Goal: Task Accomplishment & Management: Use online tool/utility

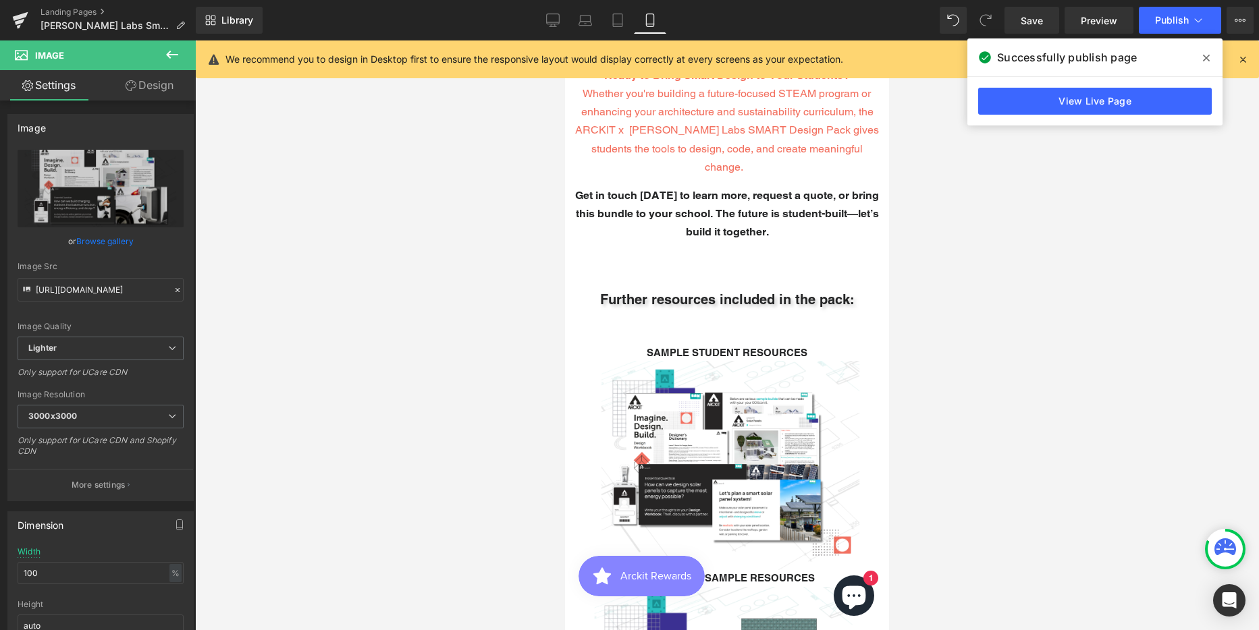
scroll to position [2700, 0]
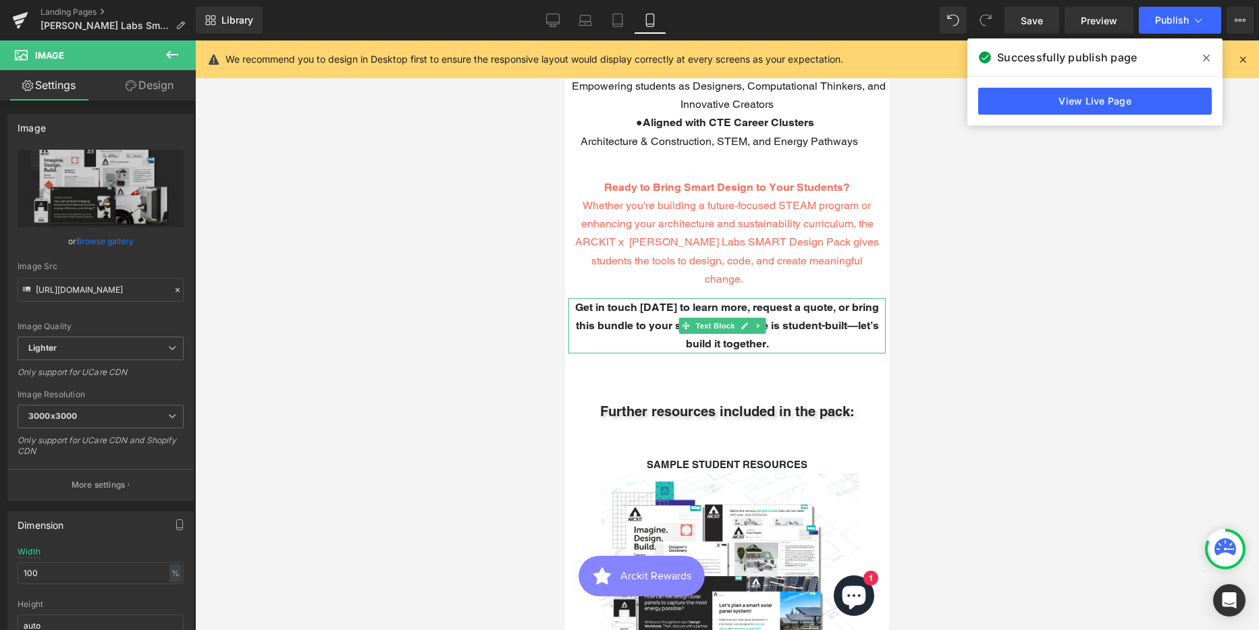
click at [780, 298] on p "Get in touch [DATE] to learn more, request a quote, or bring this bundle to you…" at bounding box center [726, 325] width 317 height 55
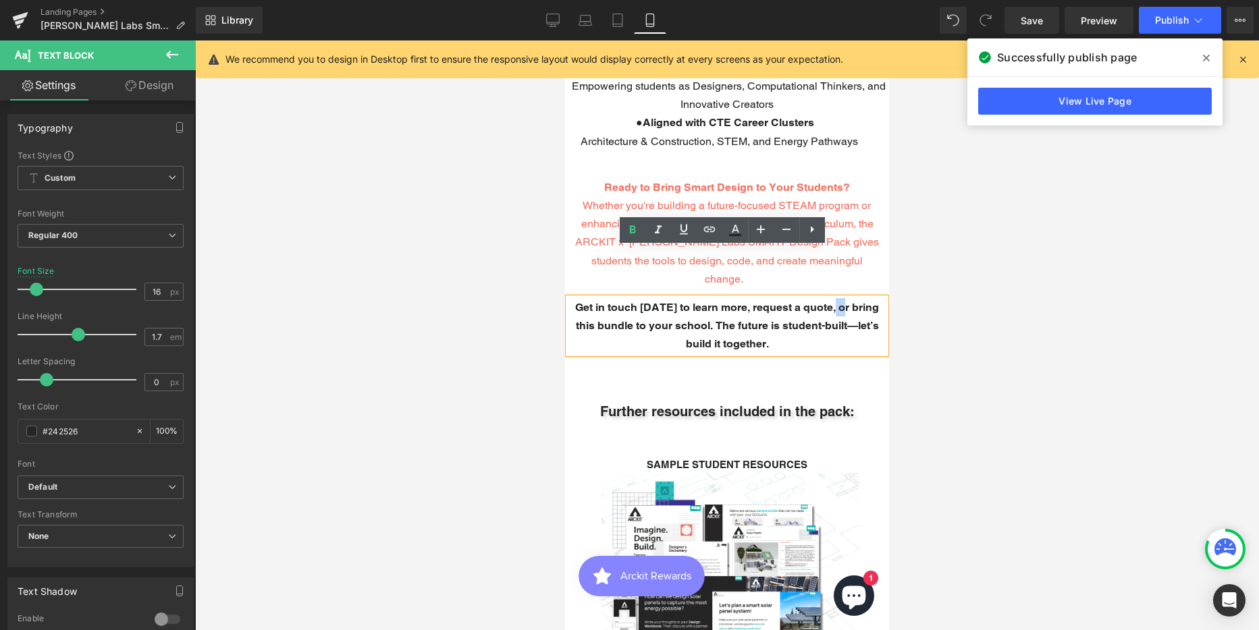
drag, startPoint x: 843, startPoint y: 258, endPoint x: 833, endPoint y: 257, distance: 10.1
click at [833, 301] on span "Get in touch [DATE] to learn more, request a quote, or bring this bundle to you…" at bounding box center [727, 325] width 304 height 49
click at [673, 301] on span "Get in touch [DATE] to learn more, request a quote, or bring this bundle to you…" at bounding box center [727, 325] width 304 height 49
click at [738, 301] on span "Get in touch [DATE] to learn more, request a quote, or bring this bundle to you…" at bounding box center [727, 325] width 304 height 49
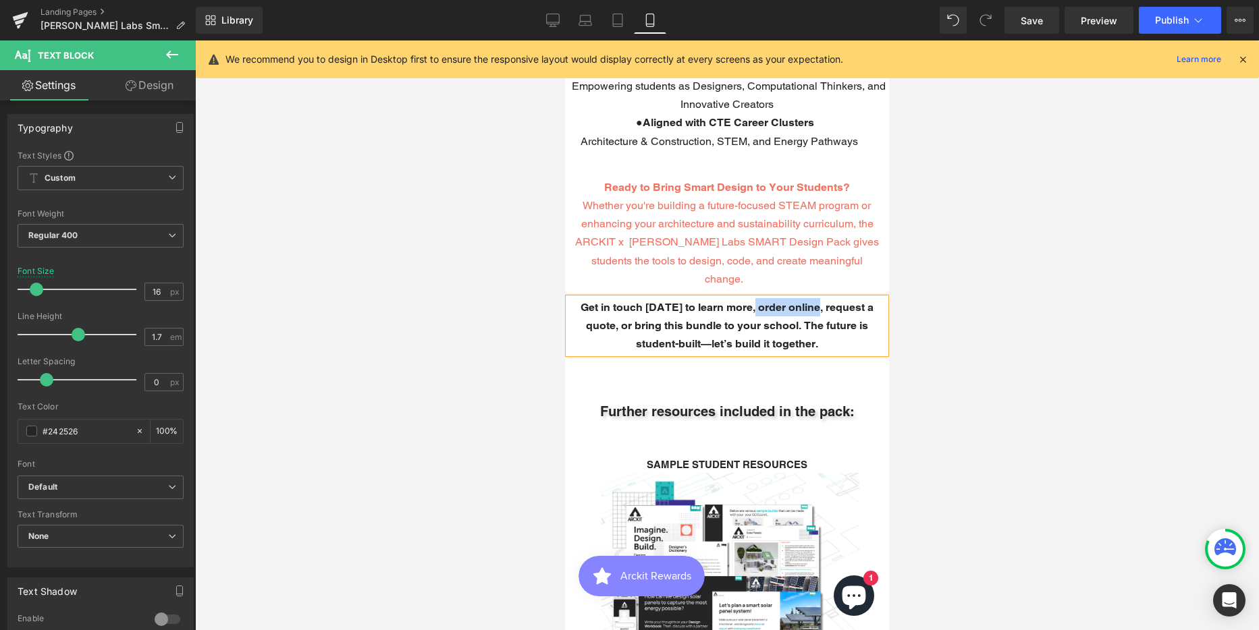
drag, startPoint x: 814, startPoint y: 259, endPoint x: 752, endPoint y: 259, distance: 62.1
click at [752, 301] on span "Get in touch [DATE] to learn more, order online, request a quote, or bring this…" at bounding box center [726, 325] width 293 height 49
click at [0, 0] on icon at bounding box center [0, 0] width 0 height 0
click at [788, 301] on u "order online," at bounding box center [790, 307] width 65 height 13
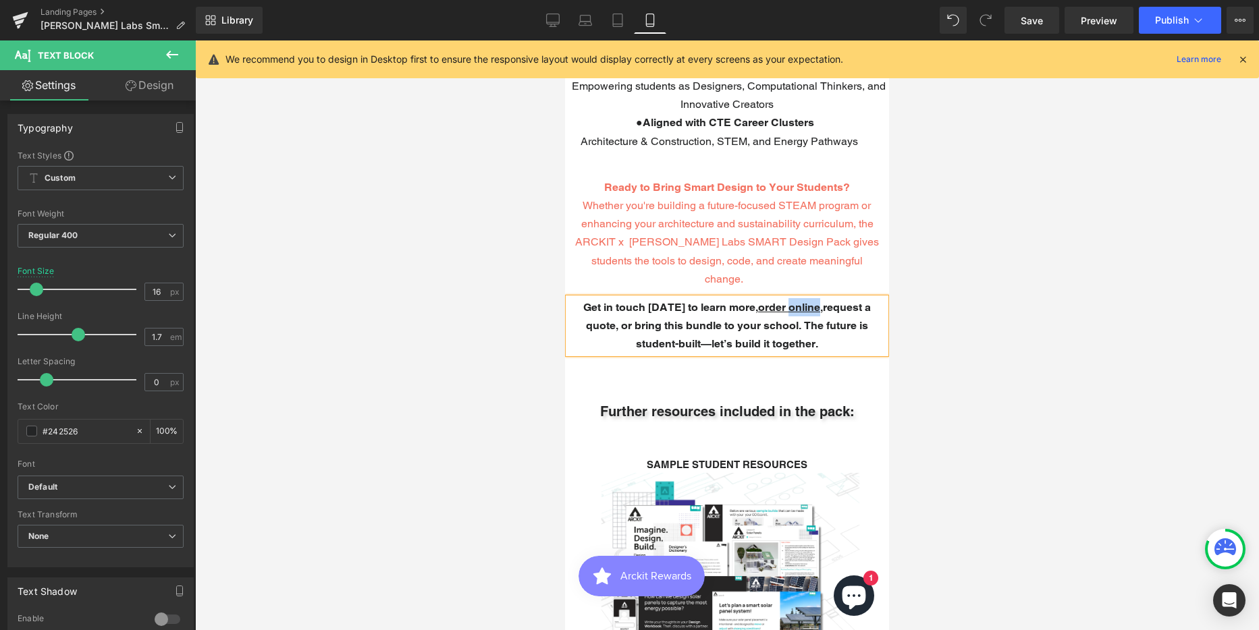
click at [788, 301] on u "order online," at bounding box center [790, 307] width 65 height 13
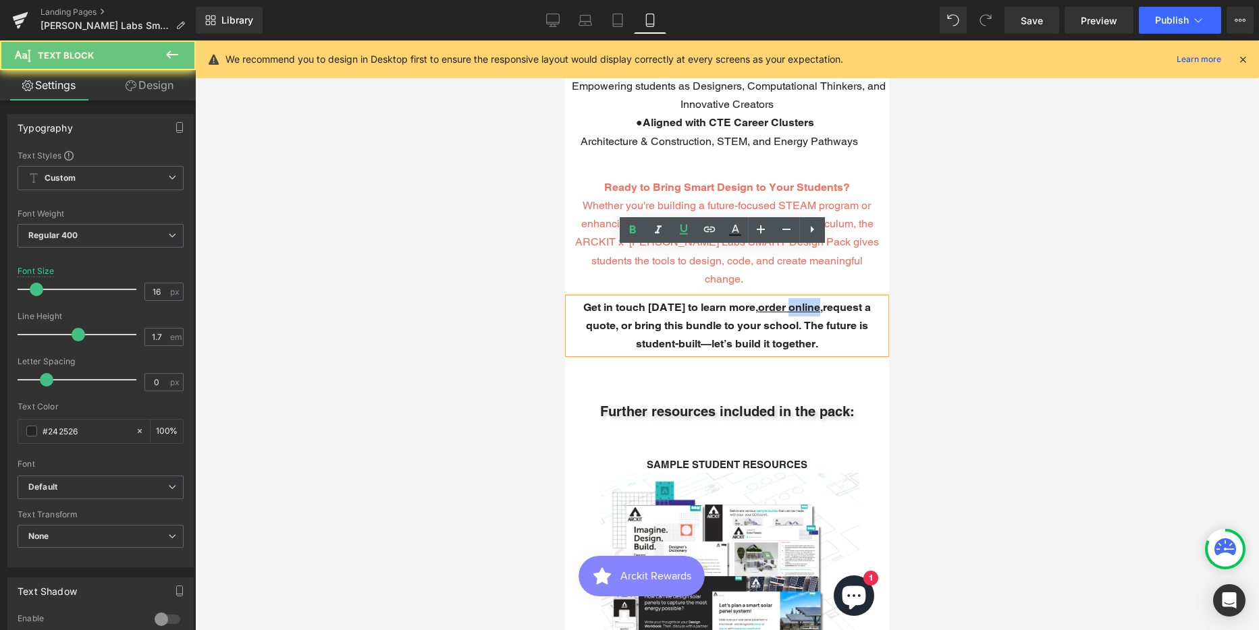
click at [788, 301] on u "order online," at bounding box center [790, 307] width 65 height 13
drag, startPoint x: 796, startPoint y: 254, endPoint x: 806, endPoint y: 254, distance: 9.4
click at [797, 301] on u "order online," at bounding box center [790, 307] width 65 height 13
click at [813, 301] on u "order online," at bounding box center [790, 307] width 65 height 13
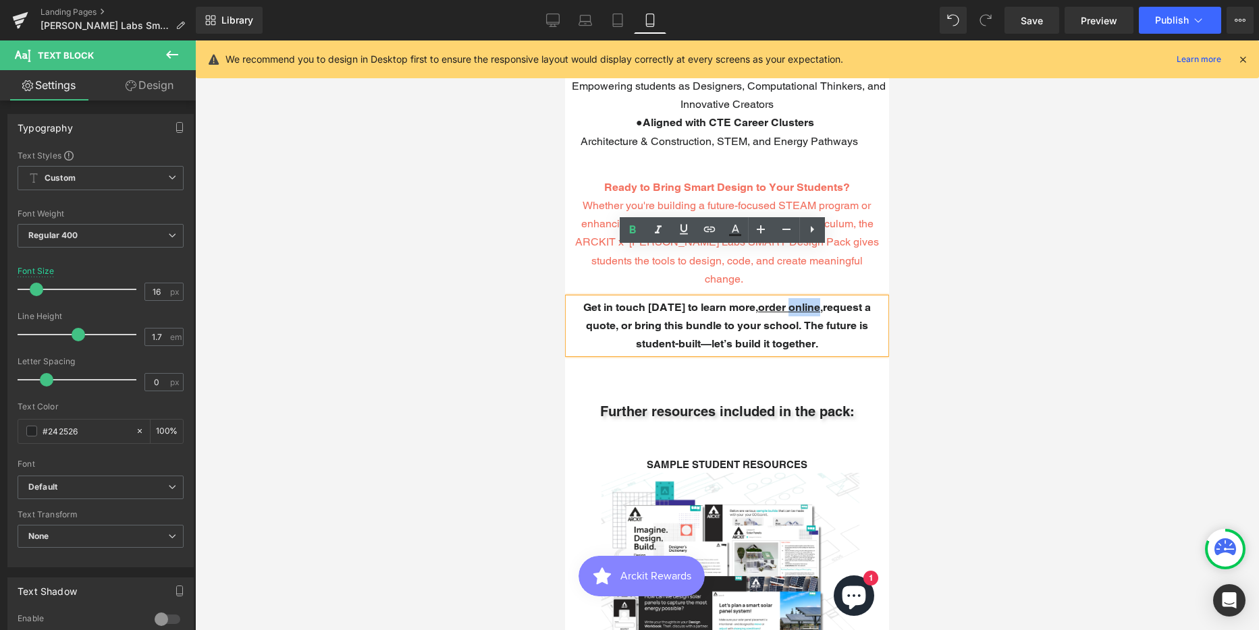
click at [809, 301] on u "order online," at bounding box center [790, 307] width 65 height 13
drag, startPoint x: 813, startPoint y: 259, endPoint x: 751, endPoint y: 259, distance: 62.1
click at [758, 301] on u "order online," at bounding box center [790, 307] width 65 height 13
click at [714, 228] on icon at bounding box center [708, 229] width 11 height 5
click at [737, 283] on input "text" at bounding box center [709, 286] width 208 height 34
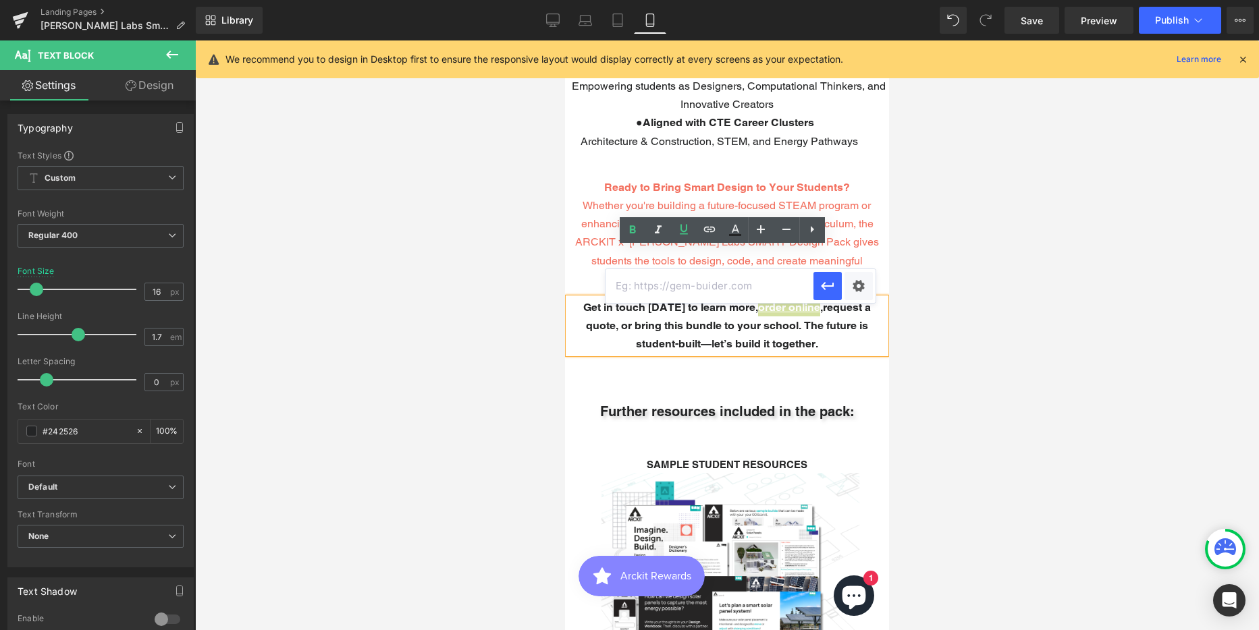
paste input "[URL][DOMAIN_NAME][PERSON_NAME]"
type input "[URL][DOMAIN_NAME][PERSON_NAME]"
click at [1013, 286] on div at bounding box center [727, 335] width 1064 height 590
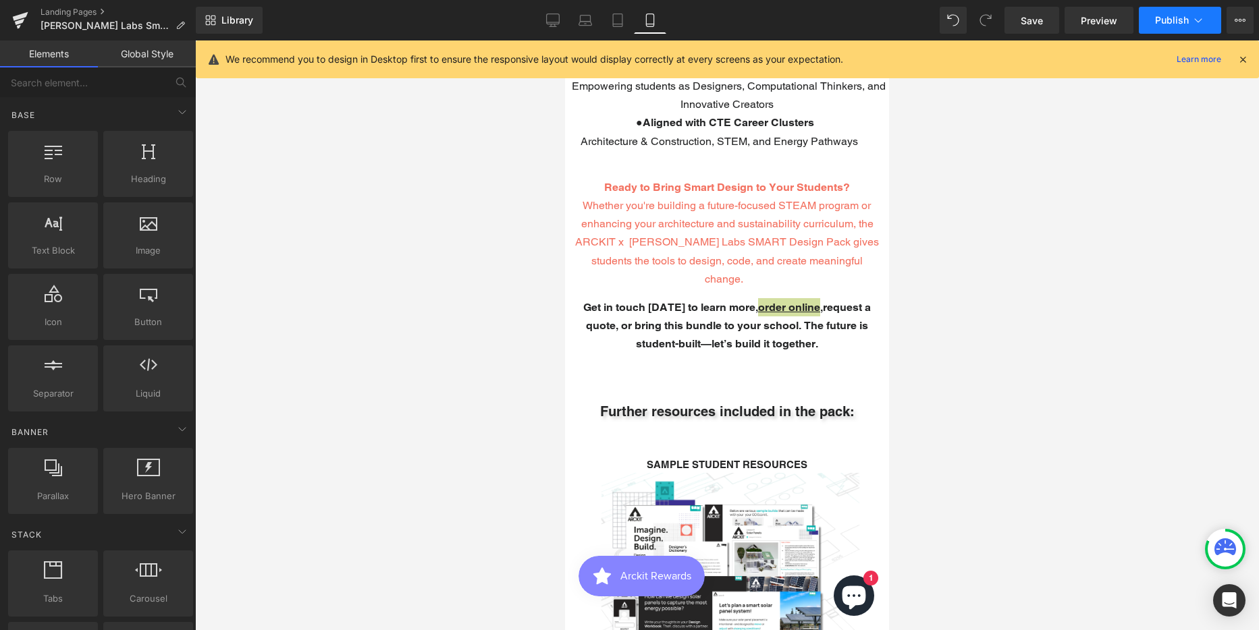
click at [1181, 16] on span "Publish" at bounding box center [1172, 20] width 34 height 11
click at [549, 21] on icon at bounding box center [552, 19] width 13 height 13
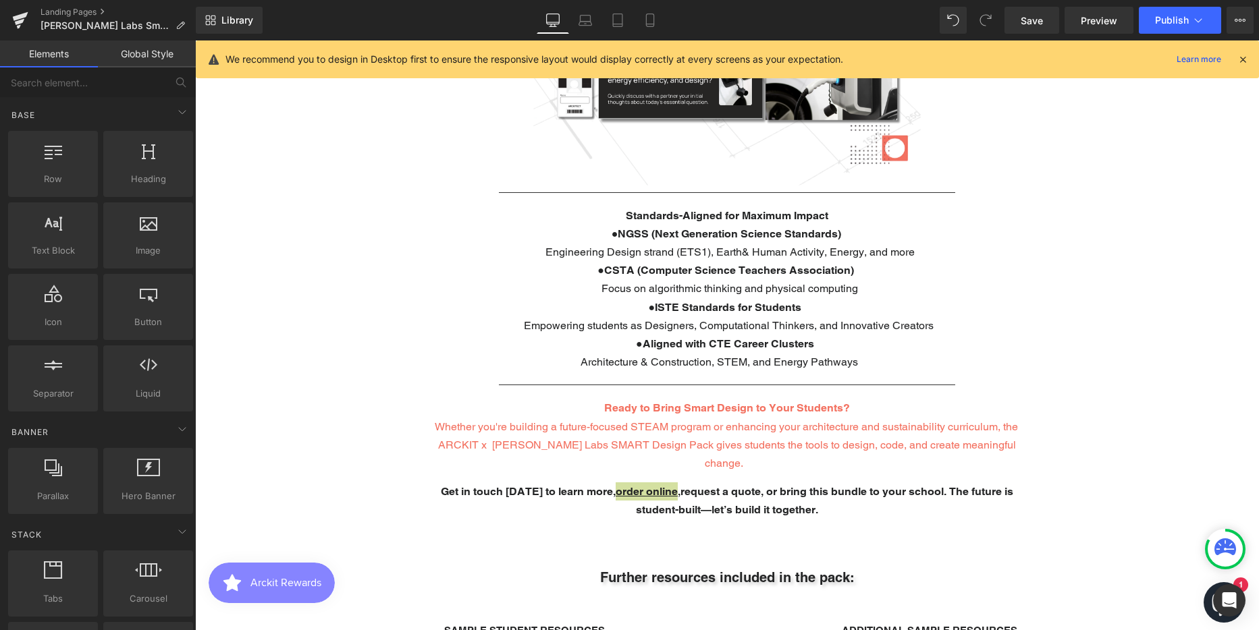
scroll to position [2982, 0]
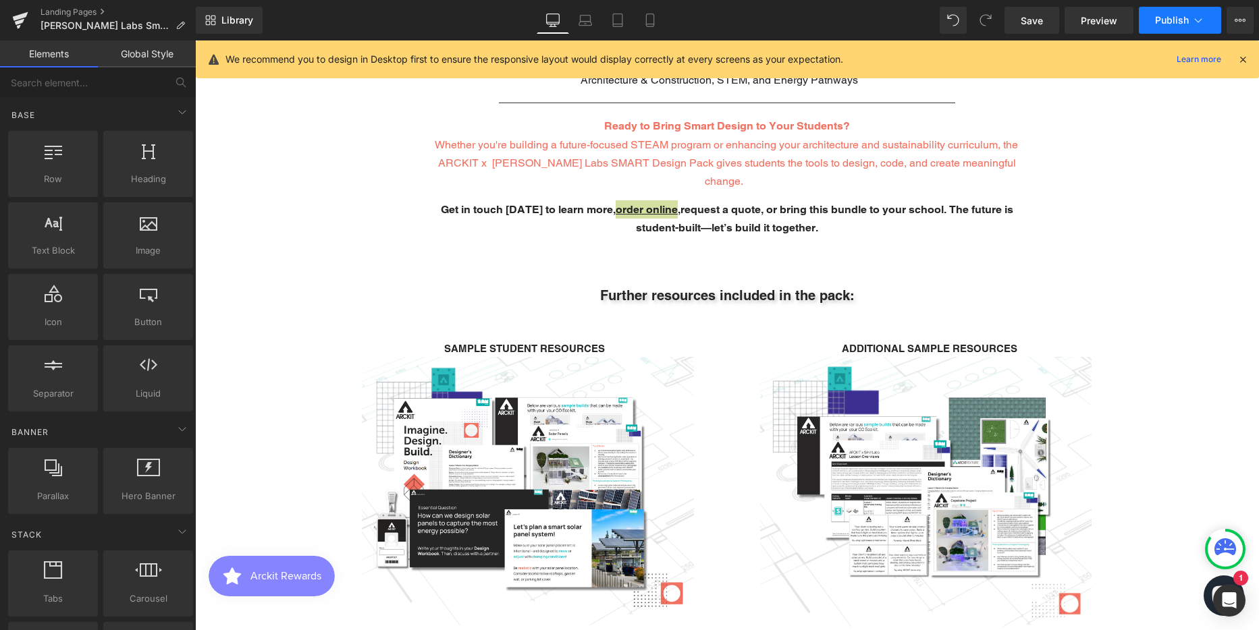
click at [1185, 18] on span "Publish" at bounding box center [1172, 20] width 34 height 11
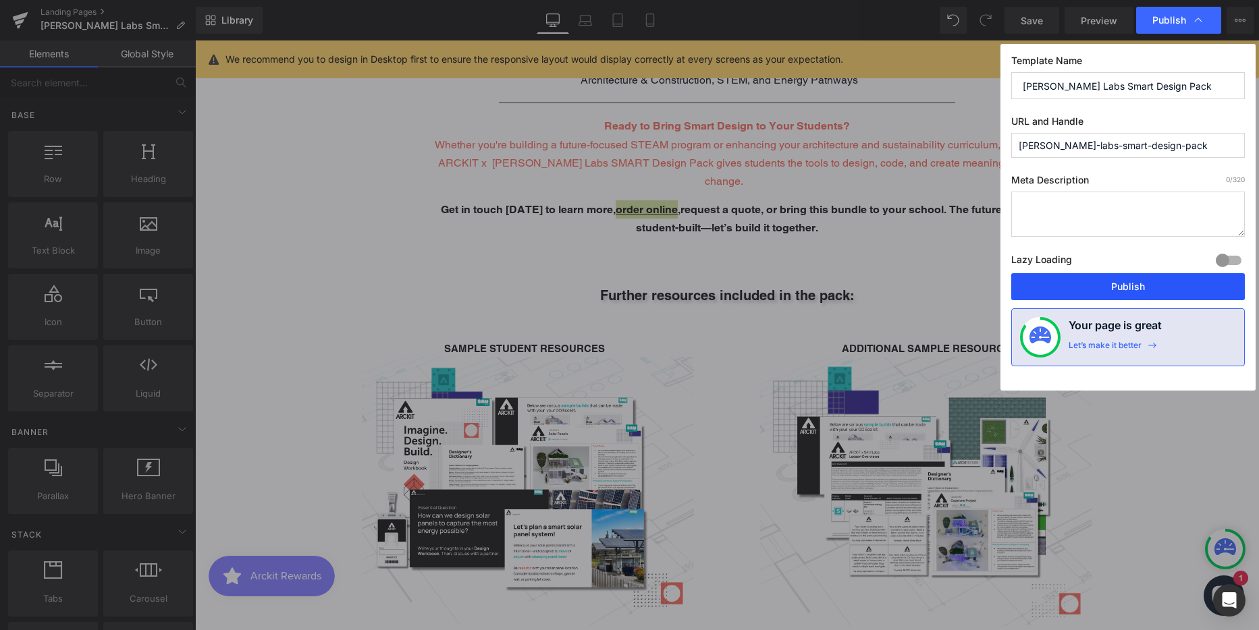
click at [1118, 285] on button "Publish" at bounding box center [1128, 286] width 234 height 27
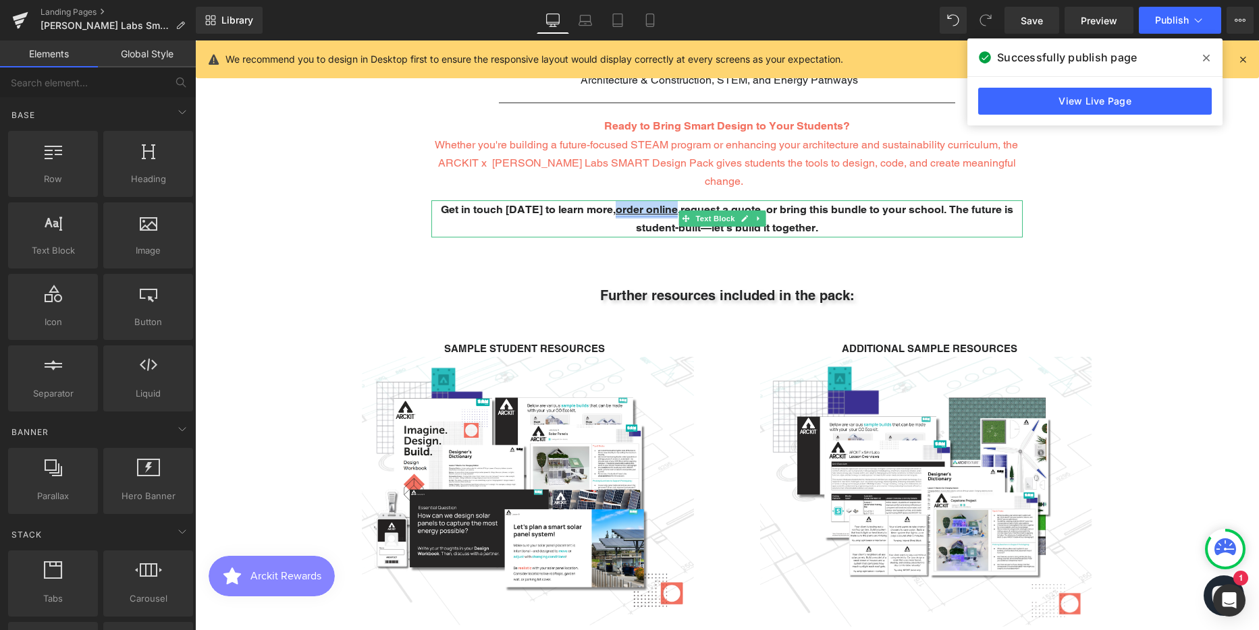
click at [666, 203] on link "order online" at bounding box center [647, 209] width 62 height 13
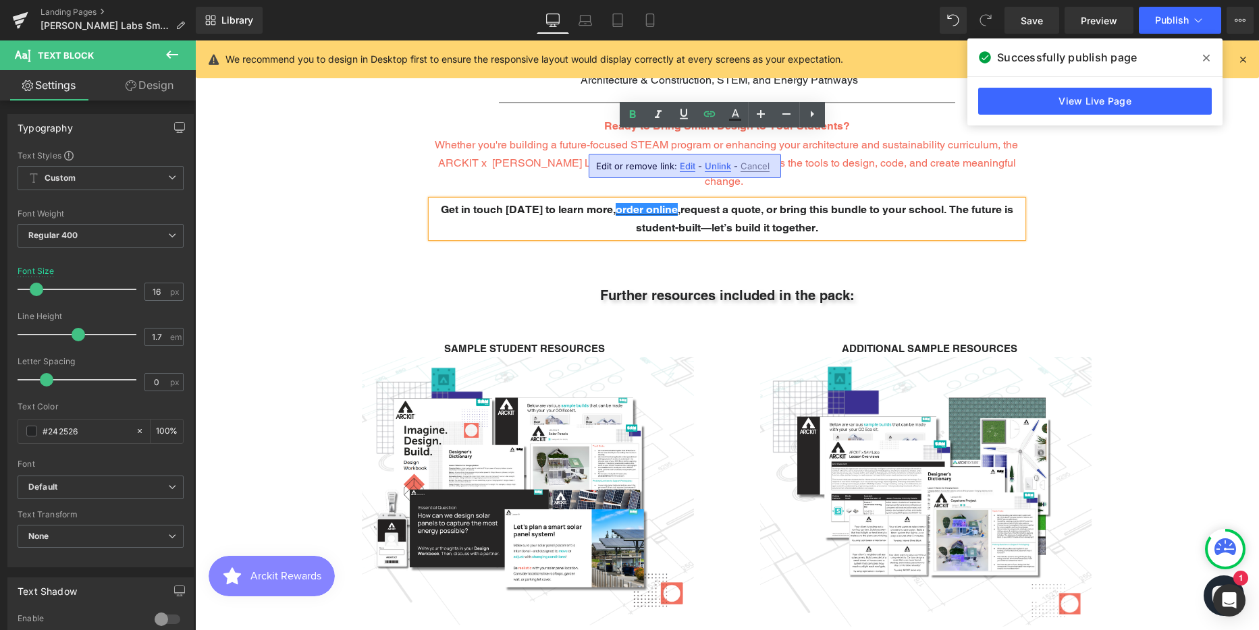
click at [0, 0] on span "Cancel" at bounding box center [0, 0] width 0 height 0
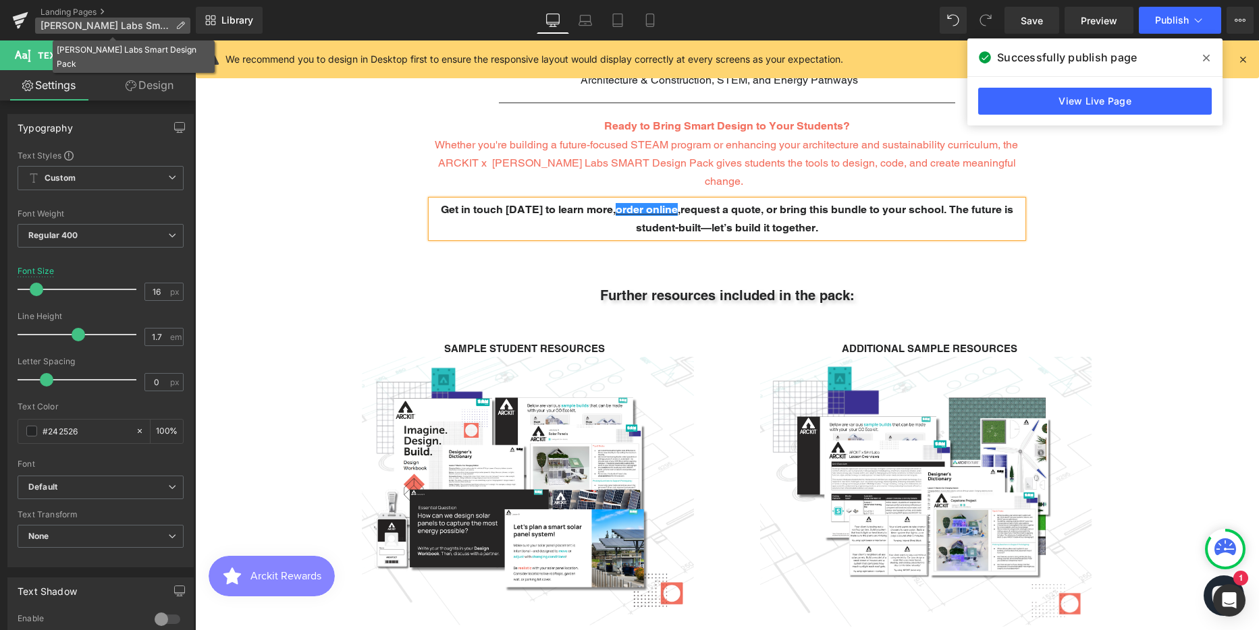
click at [65, 25] on span "[PERSON_NAME] Labs Smart Design Pack" at bounding box center [105, 25] width 130 height 11
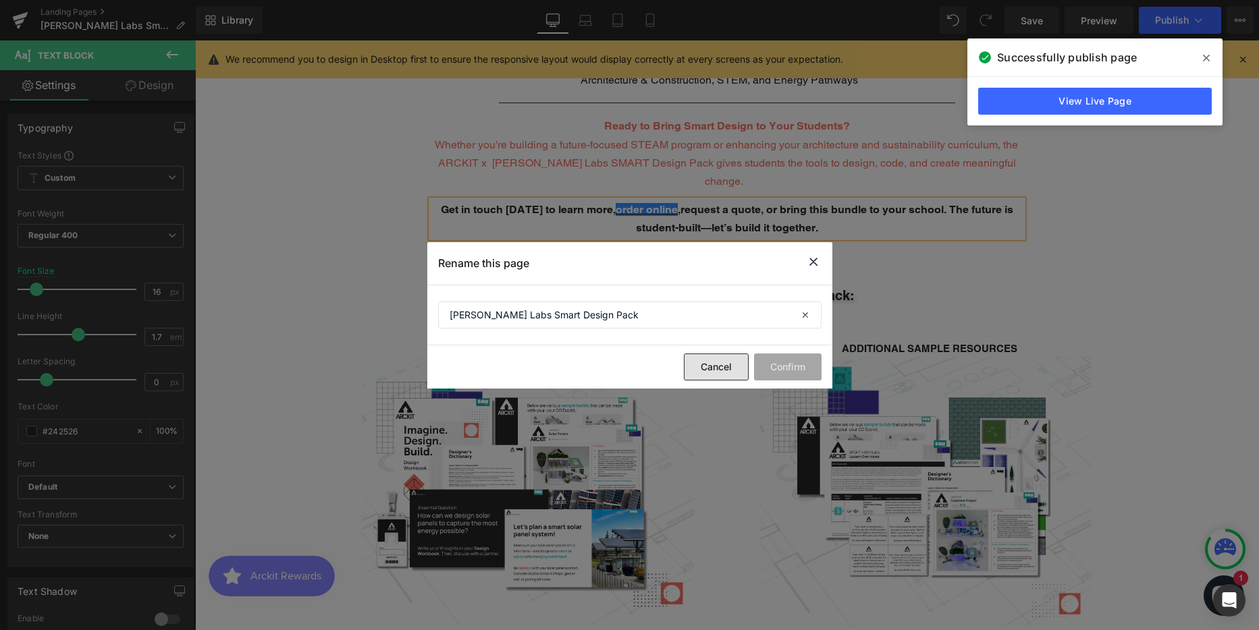
click at [722, 365] on button "Cancel" at bounding box center [716, 367] width 65 height 27
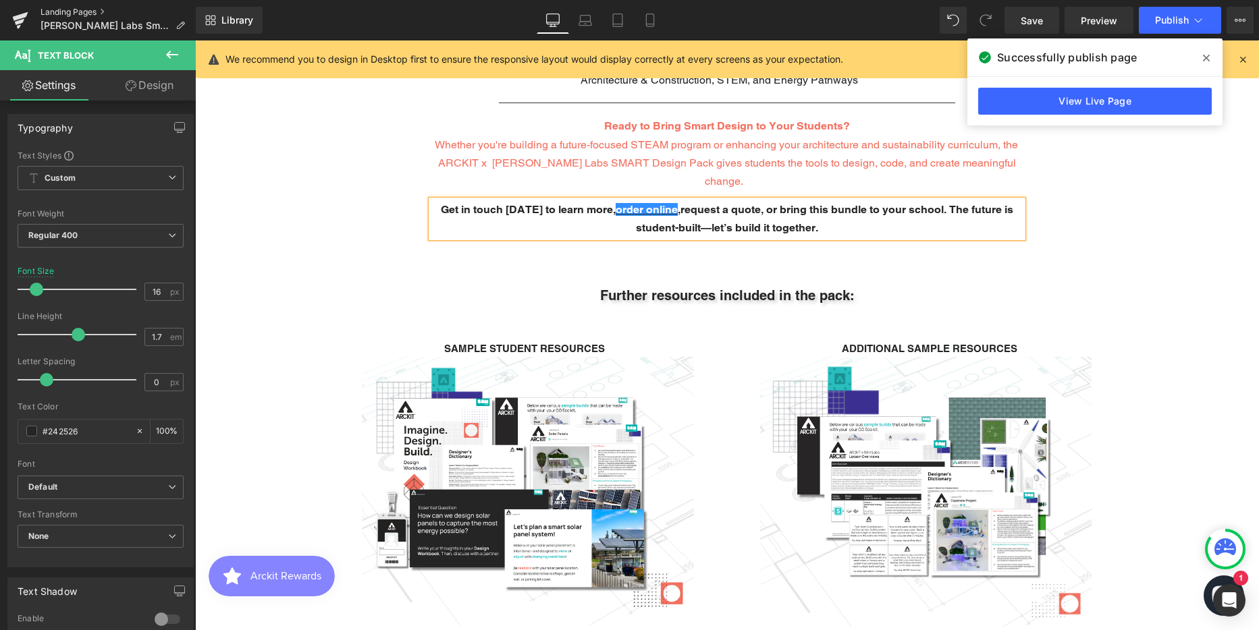
click at [81, 13] on link "Landing Pages" at bounding box center [117, 12] width 155 height 11
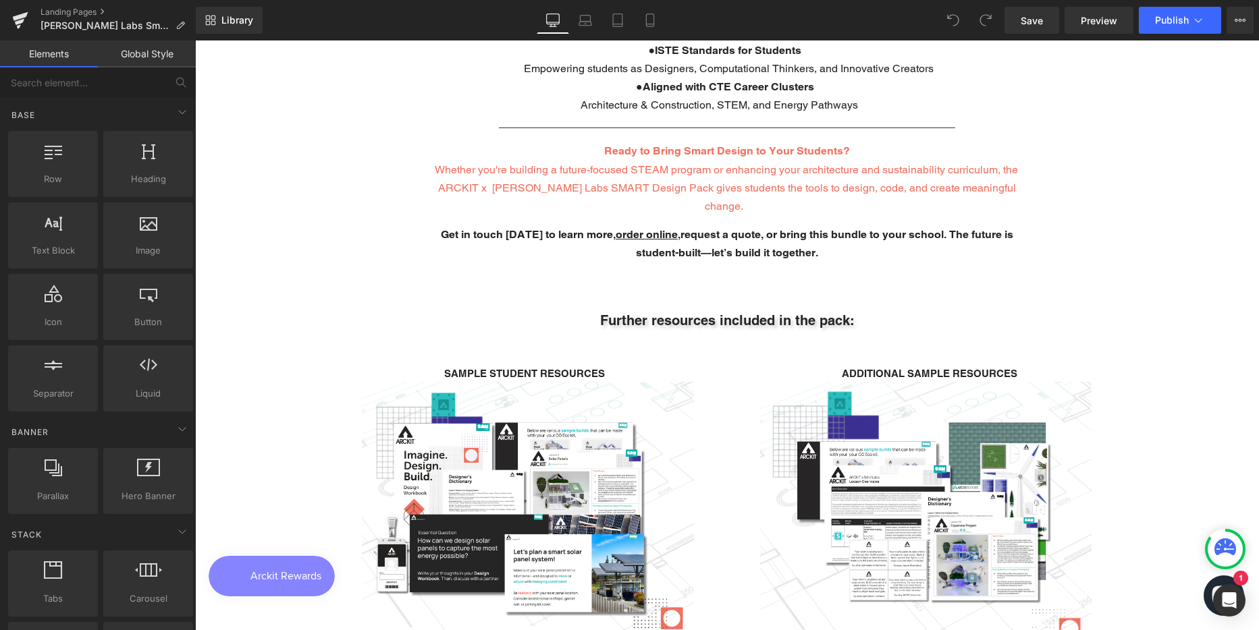
scroll to position [2835, 0]
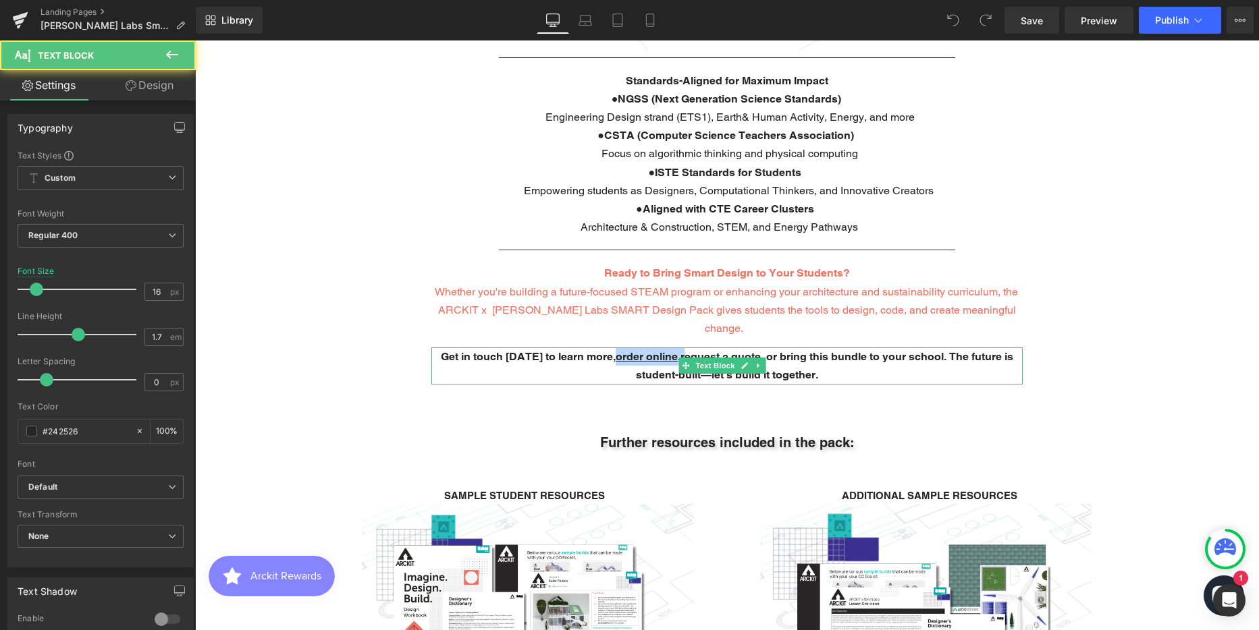
drag, startPoint x: 674, startPoint y: 292, endPoint x: 605, endPoint y: 290, distance: 68.9
click at [605, 350] on span "Get in touch [DATE] to learn more, order online , request a quote, or bring thi…" at bounding box center [727, 365] width 572 height 31
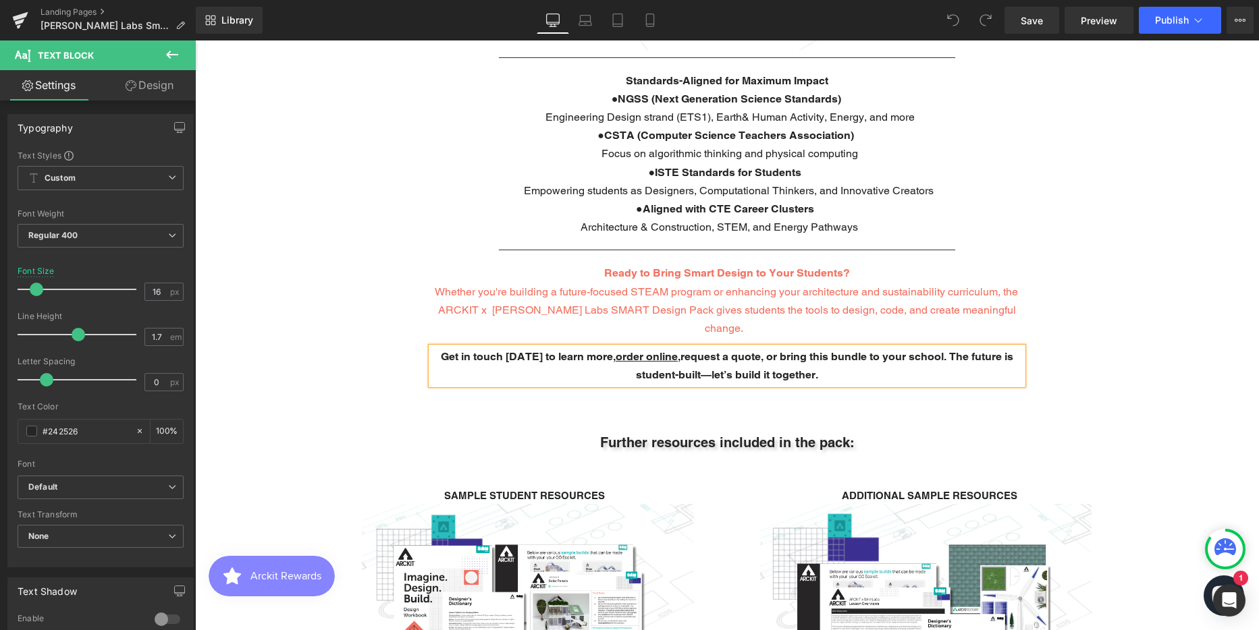
click at [823, 348] on p "Get in touch [DATE] to learn more, order online , request a quote, or bring thi…" at bounding box center [726, 366] width 591 height 36
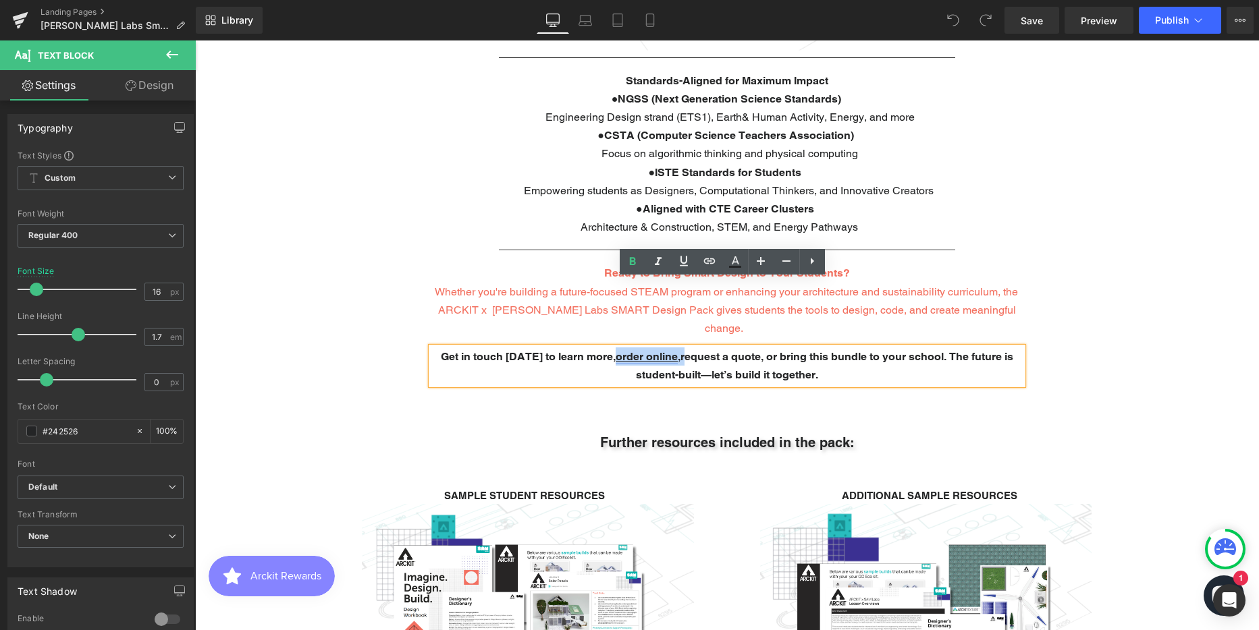
drag, startPoint x: 675, startPoint y: 290, endPoint x: 606, endPoint y: 290, distance: 68.8
click at [606, 350] on span "Get in touch [DATE] to learn more, order online , request a quote, or bring thi…" at bounding box center [727, 365] width 572 height 31
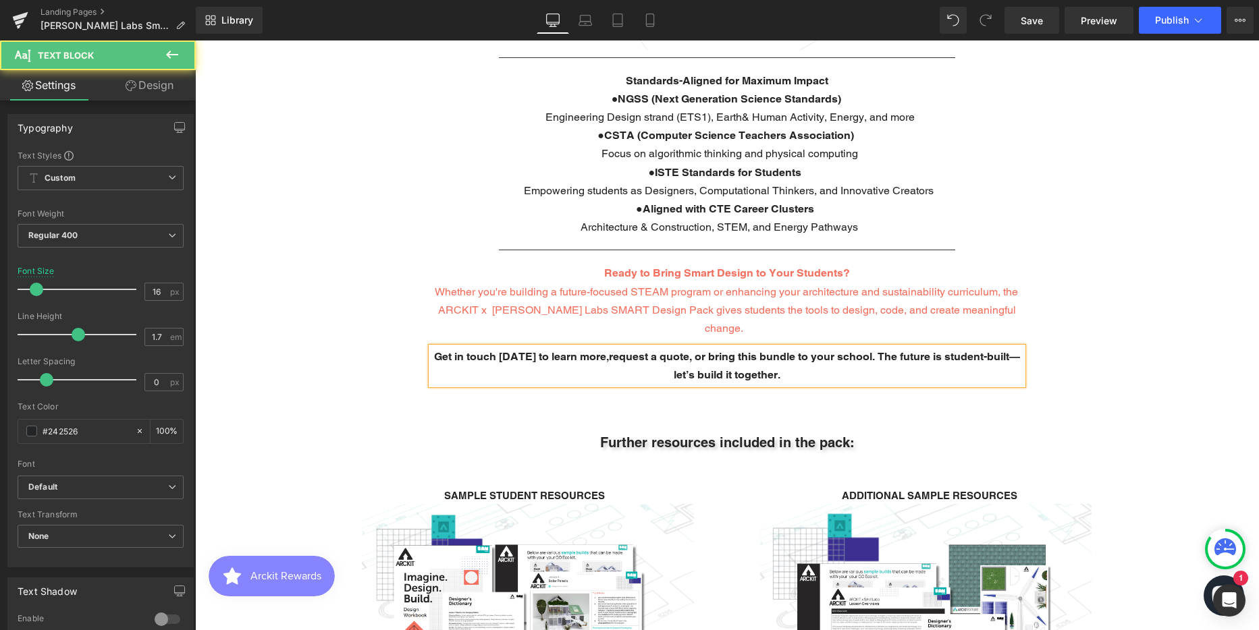
click at [823, 348] on p "Get in touch [DATE] to learn more, request a quote, or bring this bundle to you…" at bounding box center [726, 366] width 591 height 36
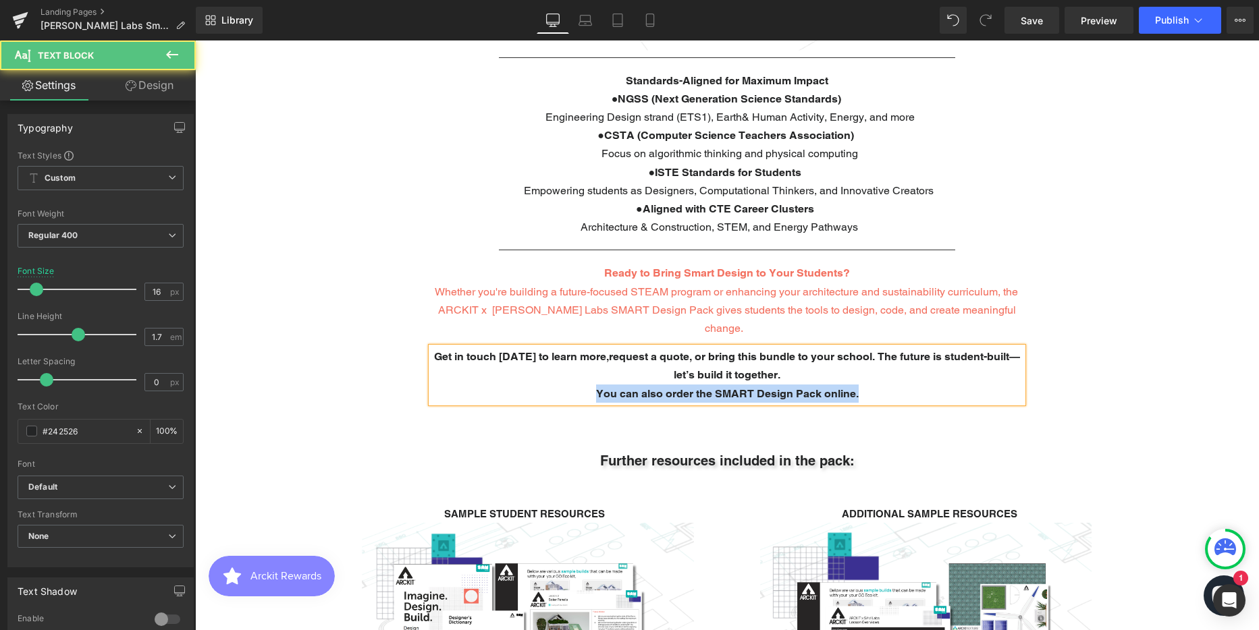
drag, startPoint x: 859, startPoint y: 327, endPoint x: 559, endPoint y: 325, distance: 299.7
click at [559, 385] on p "You can also order the SMART Design Pack online." at bounding box center [726, 394] width 591 height 18
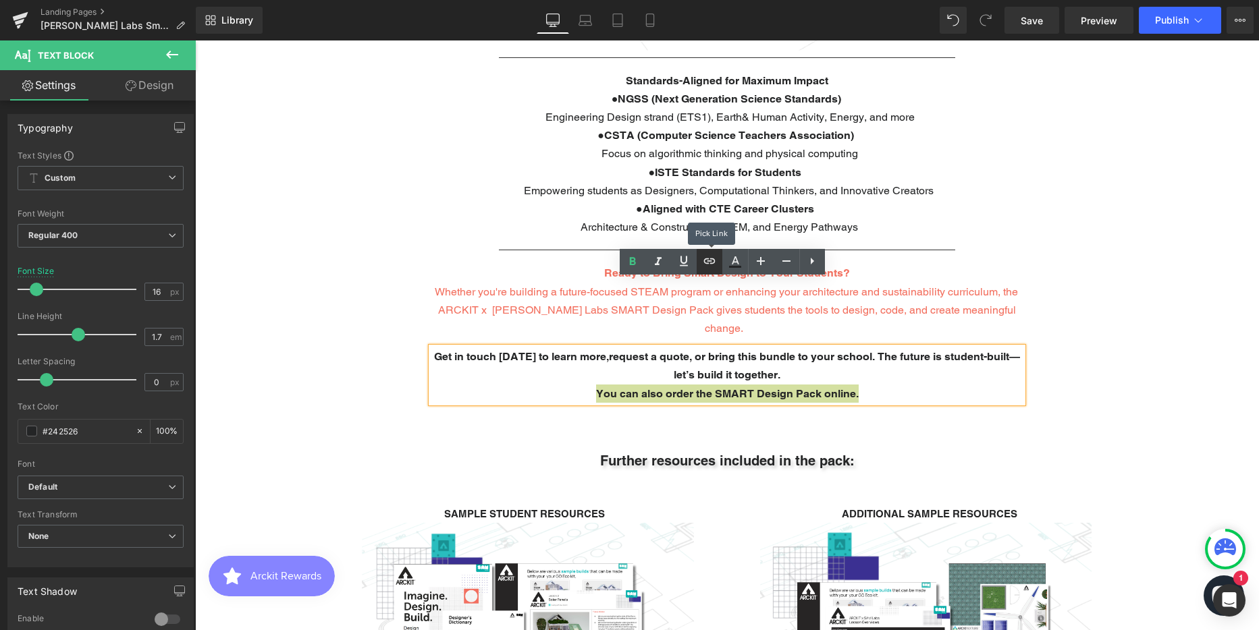
click at [709, 262] on icon at bounding box center [708, 261] width 11 height 5
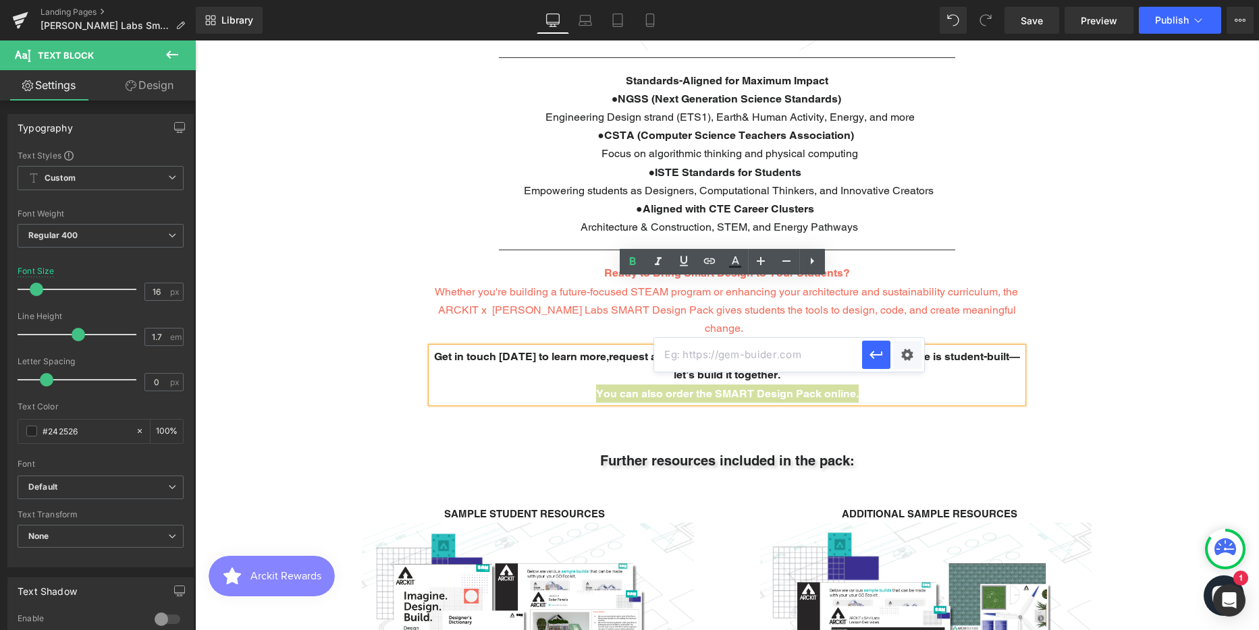
click at [0, 0] on input "text" at bounding box center [0, 0] width 0 height 0
paste input "[URL][DOMAIN_NAME][PERSON_NAME]"
drag, startPoint x: 753, startPoint y: 351, endPoint x: 660, endPoint y: 355, distance: 93.2
click at [0, 0] on input "[URL][DOMAIN_NAME][PERSON_NAME]" at bounding box center [0, 0] width 0 height 0
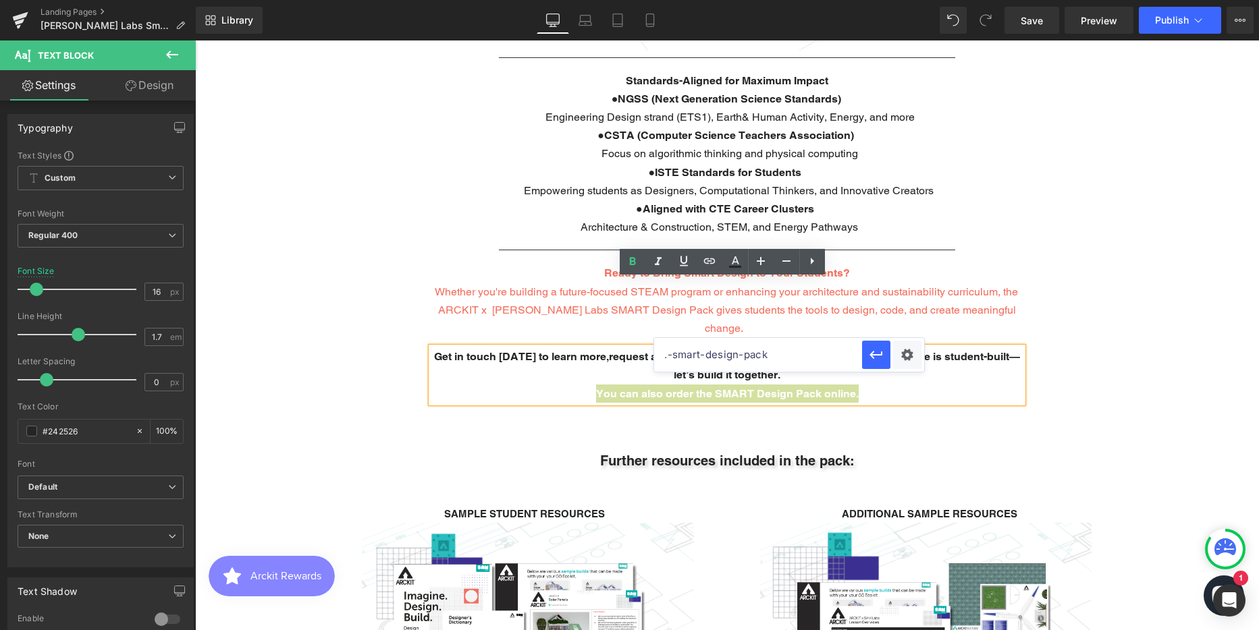
drag, startPoint x: 886, startPoint y: 398, endPoint x: 531, endPoint y: 341, distance: 359.5
type input "."
paste input "[URL][DOMAIN_NAME][PERSON_NAME]"
type input "[URL][DOMAIN_NAME][PERSON_NAME]"
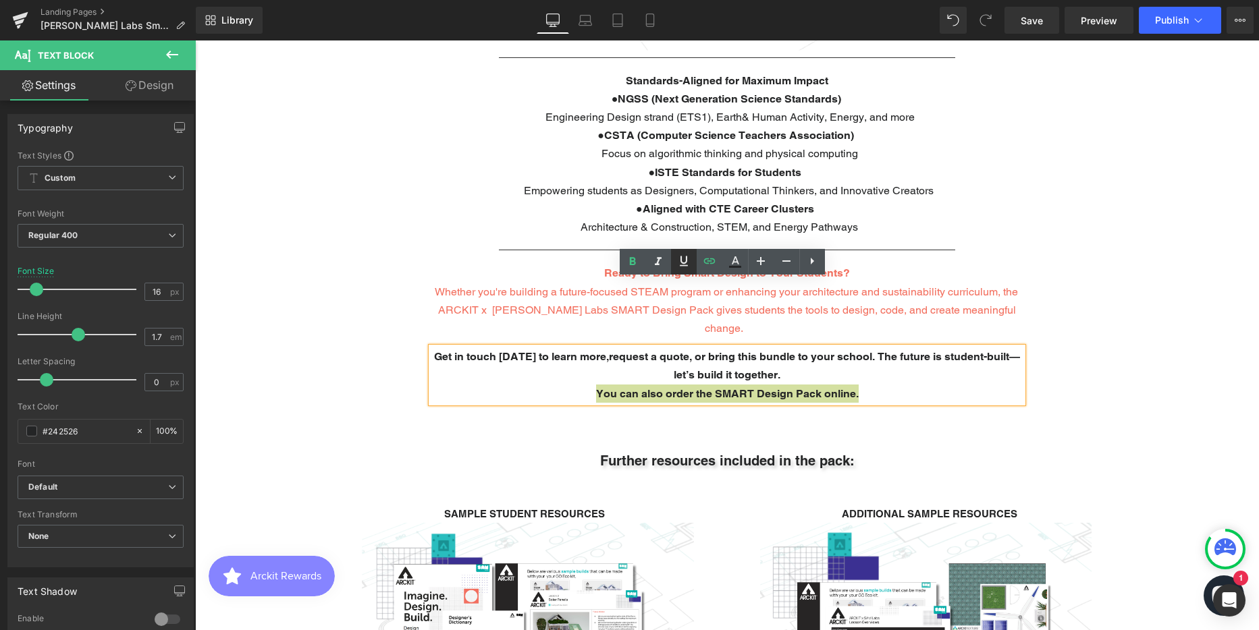
click at [684, 261] on icon at bounding box center [684, 261] width 16 height 16
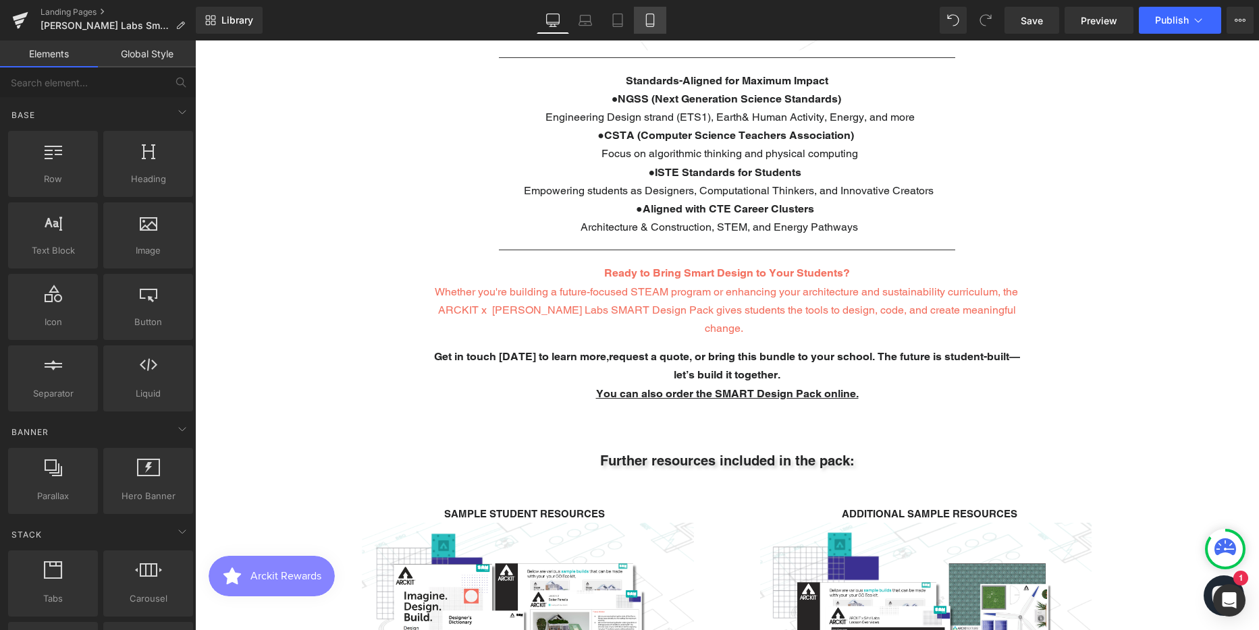
click at [653, 24] on icon at bounding box center [649, 24] width 7 height 0
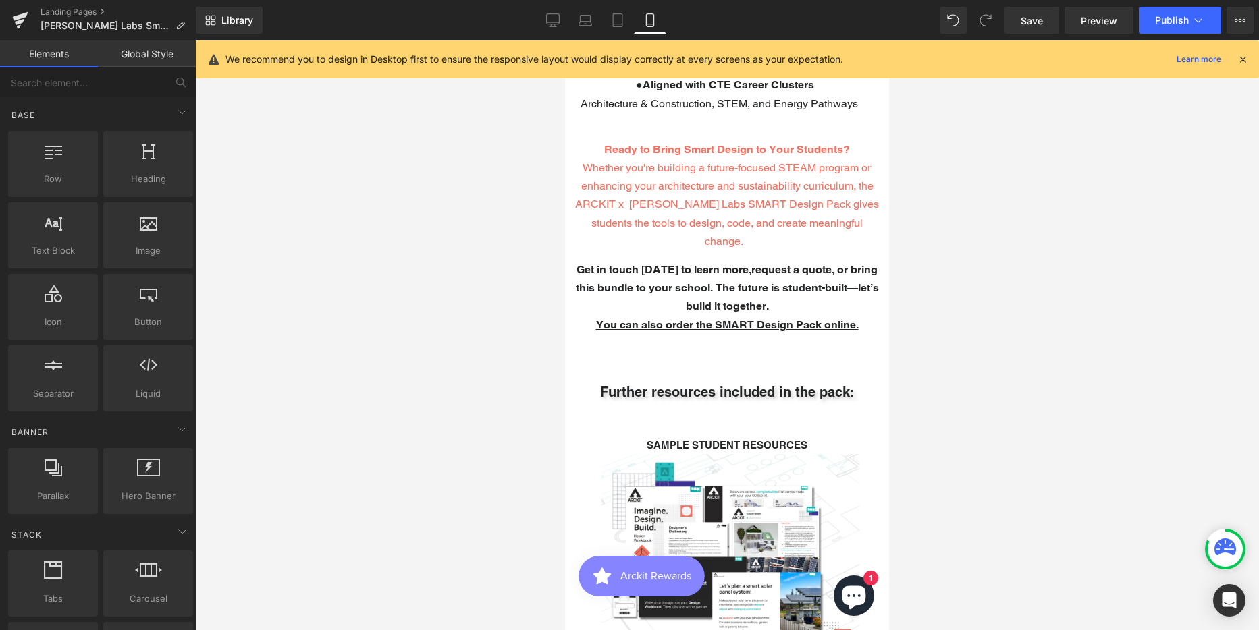
scroll to position [2736, 0]
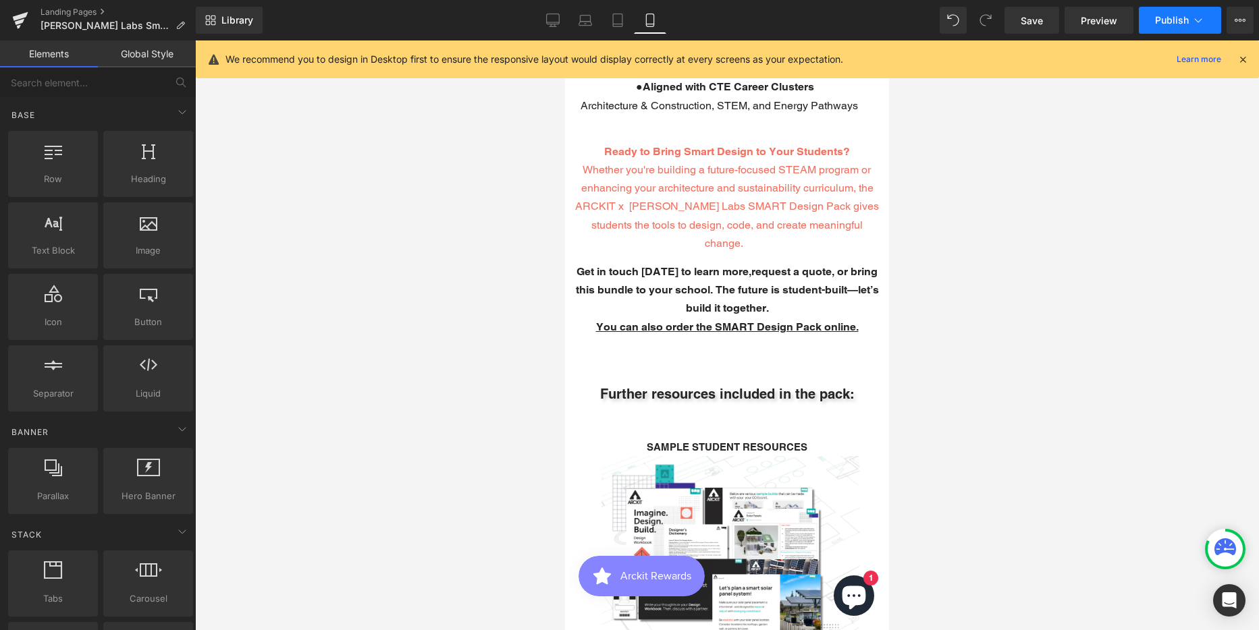
click at [1174, 18] on span "Publish" at bounding box center [1172, 20] width 34 height 11
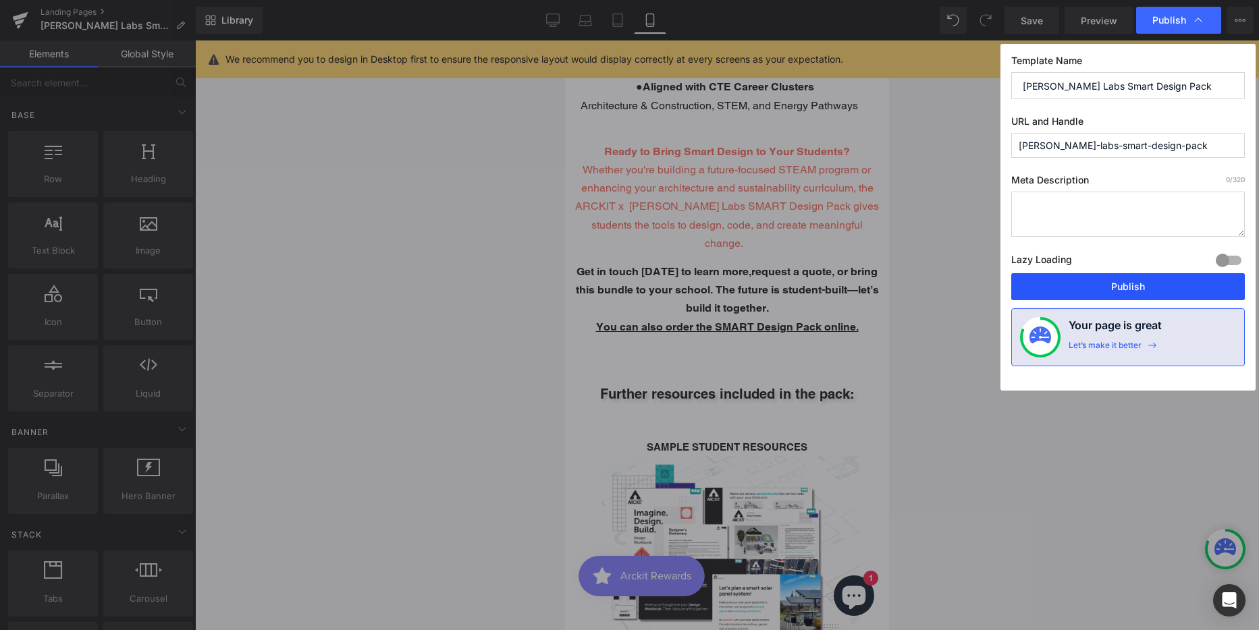
click at [0, 0] on button "Publish" at bounding box center [0, 0] width 0 height 0
